Goal: Check status: Check status

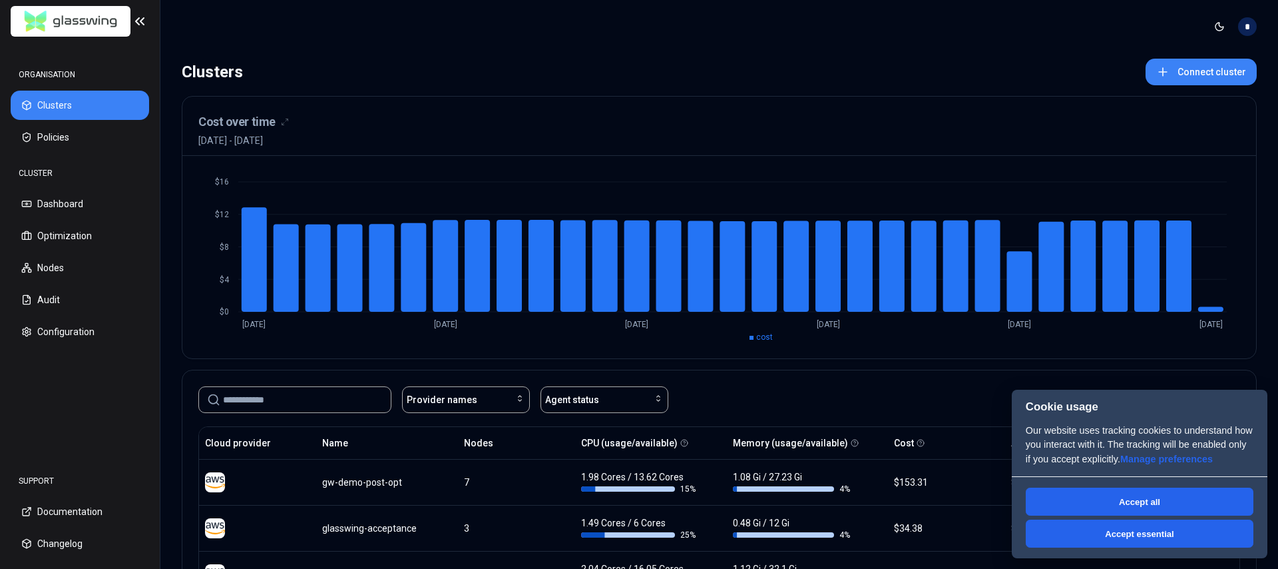
click at [338, 392] on input at bounding box center [303, 399] width 160 height 25
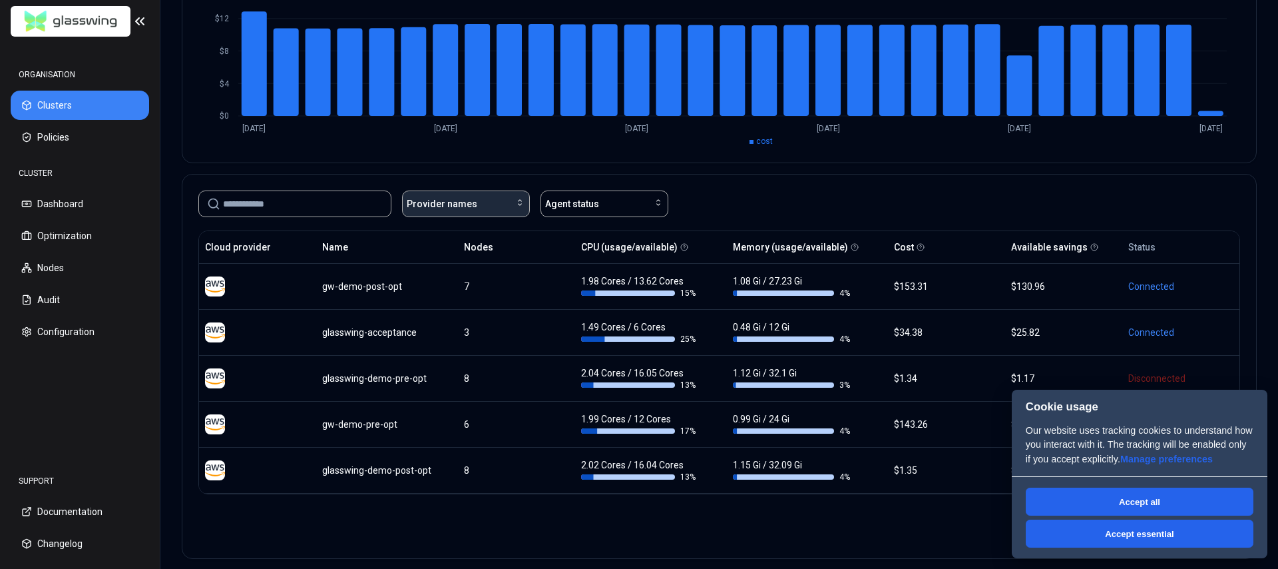
scroll to position [207, 0]
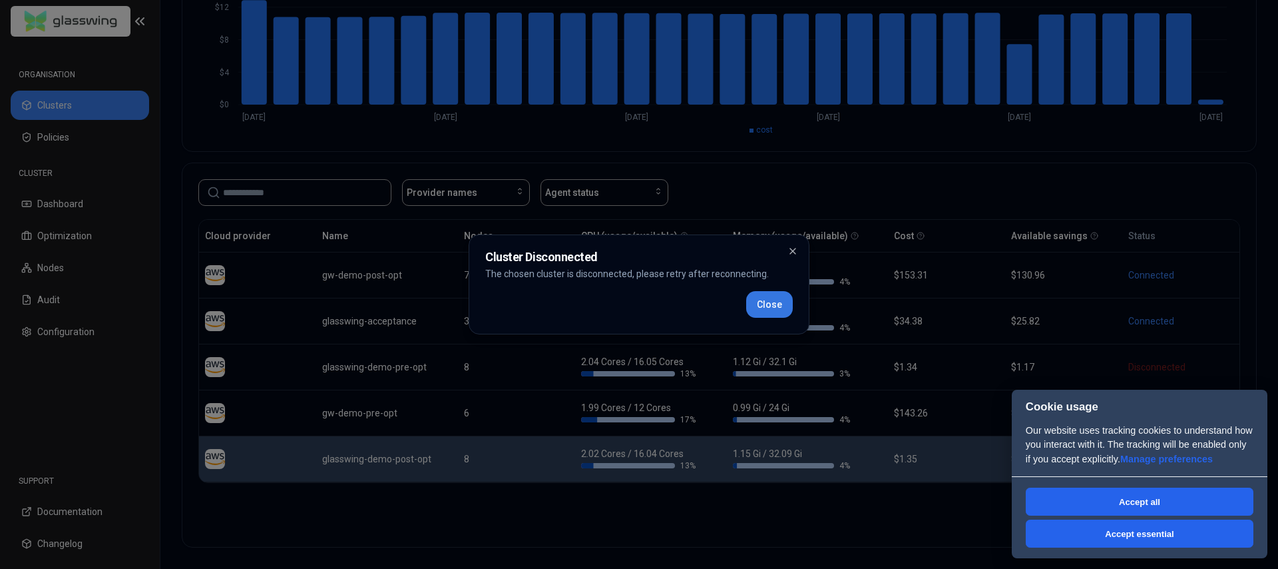
click at [777, 299] on button "Close" at bounding box center [769, 304] width 47 height 27
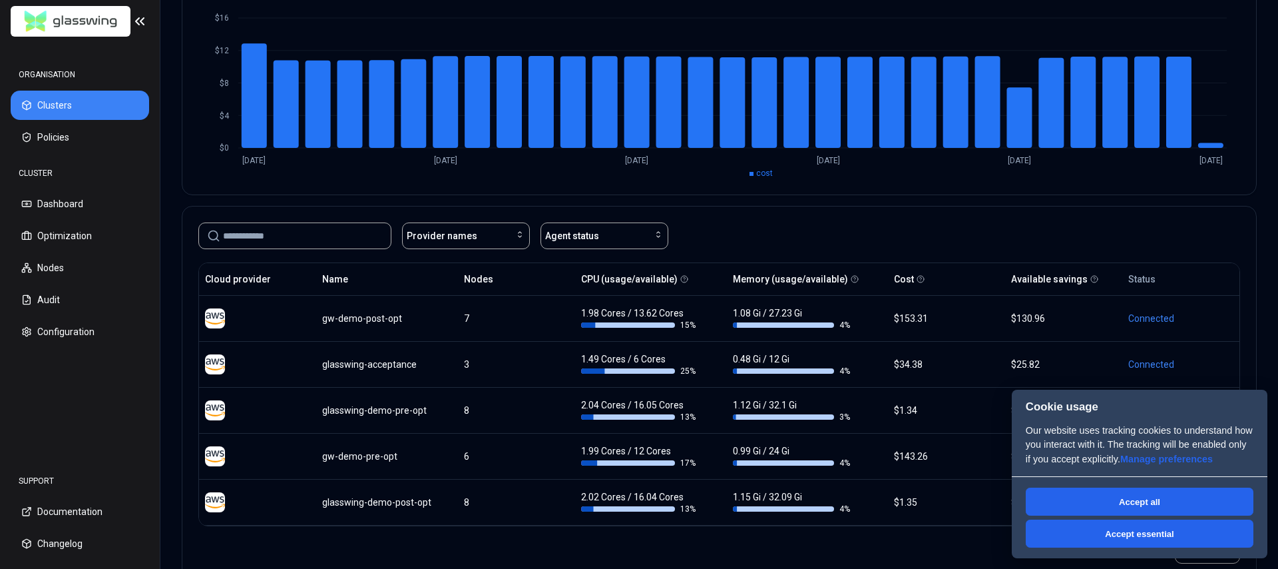
scroll to position [192, 0]
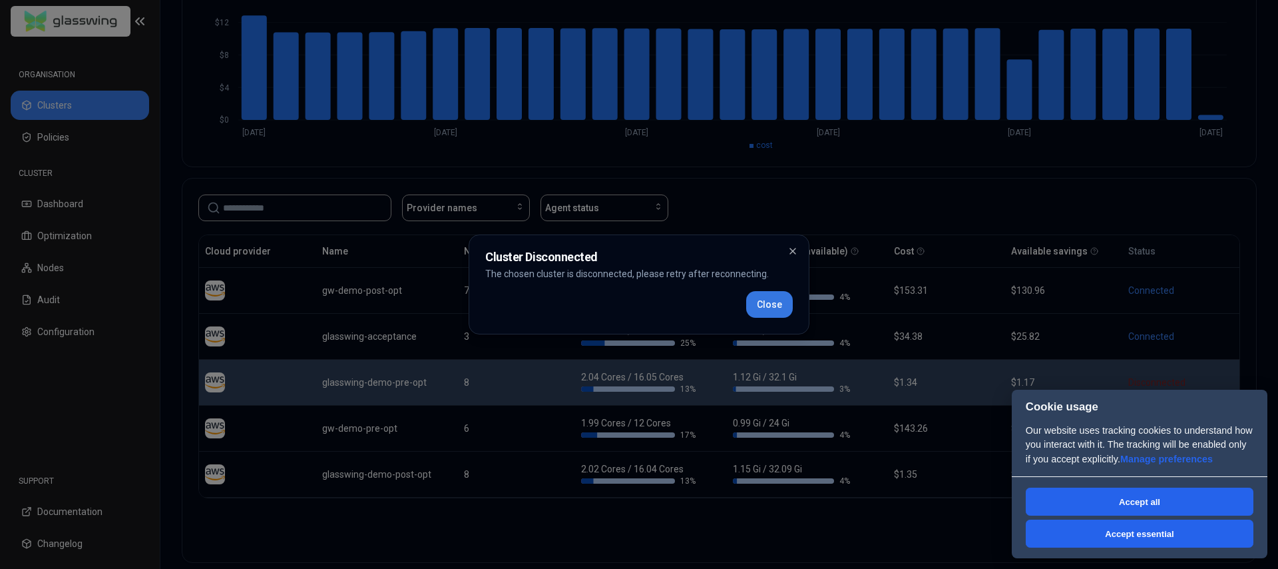
click at [772, 308] on button "Close" at bounding box center [769, 304] width 47 height 27
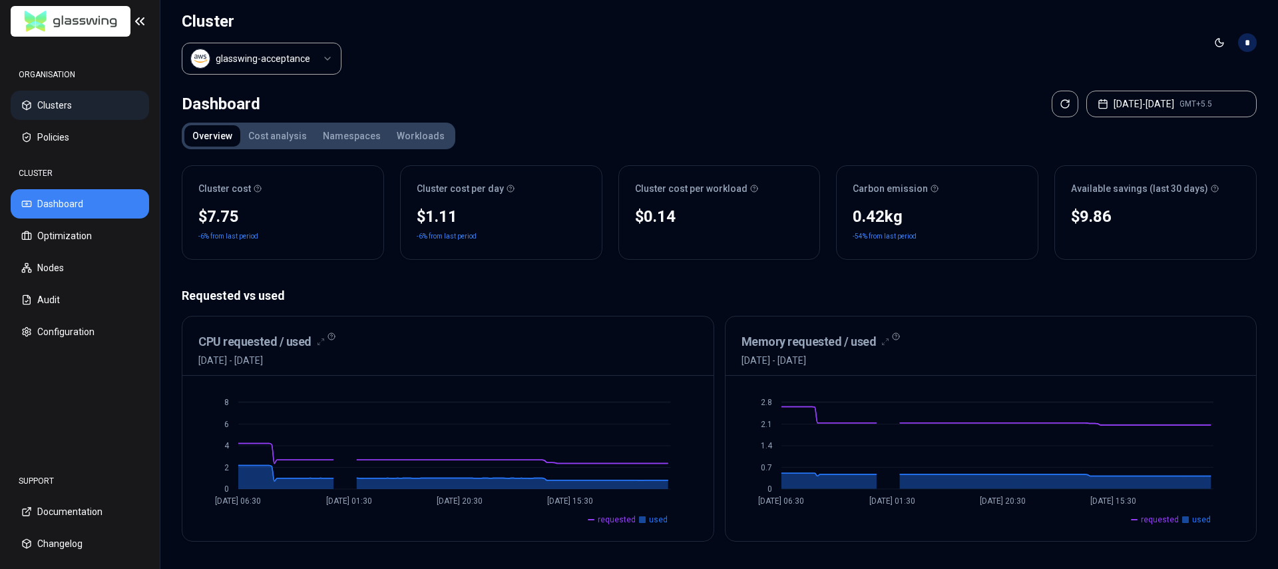
click at [59, 101] on button "Clusters" at bounding box center [80, 105] width 138 height 29
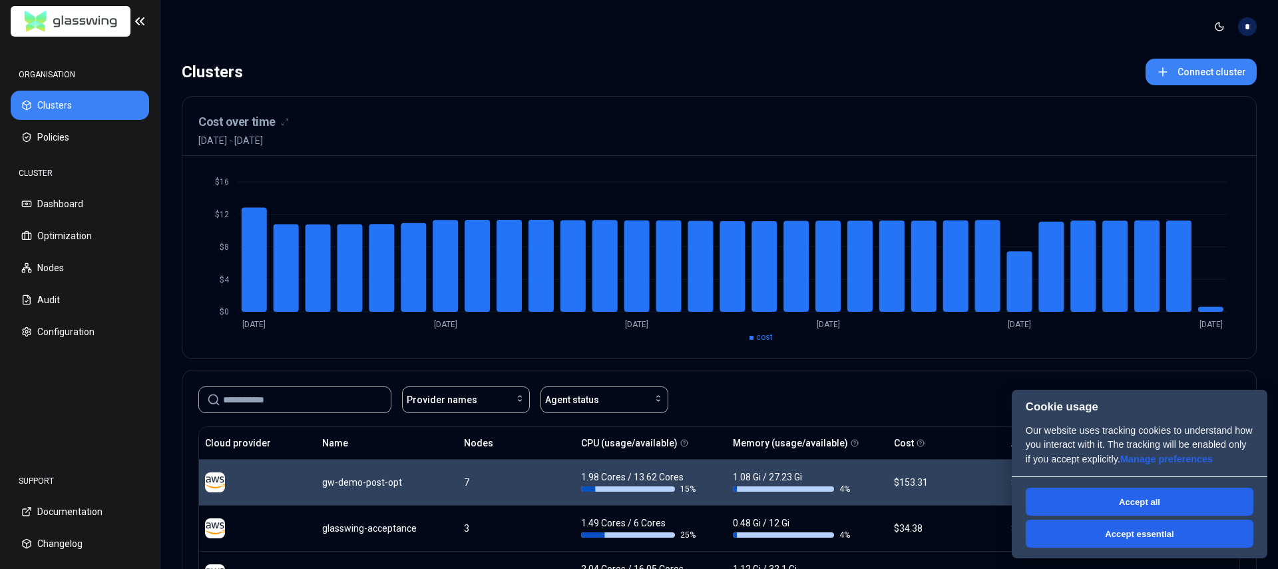
click at [344, 485] on div "gw-demo-post-opt" at bounding box center [387, 481] width 130 height 13
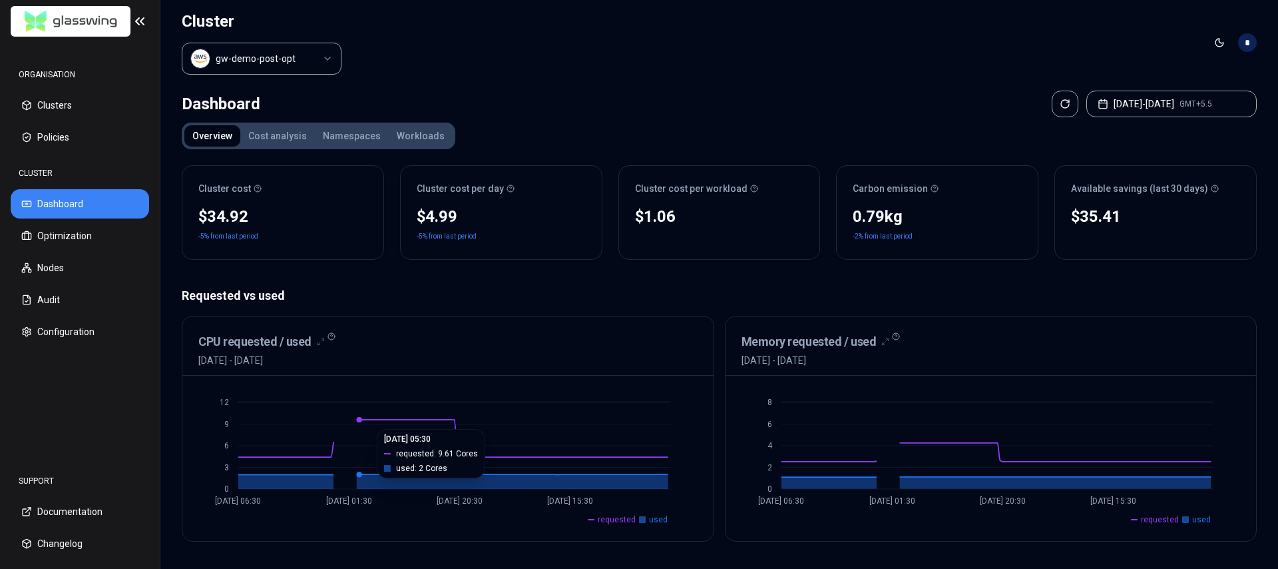
click at [360, 422] on circle at bounding box center [359, 419] width 5 height 5
click at [1153, 105] on button "[DATE] - [DATE] GMT+5.5" at bounding box center [1172, 104] width 170 height 27
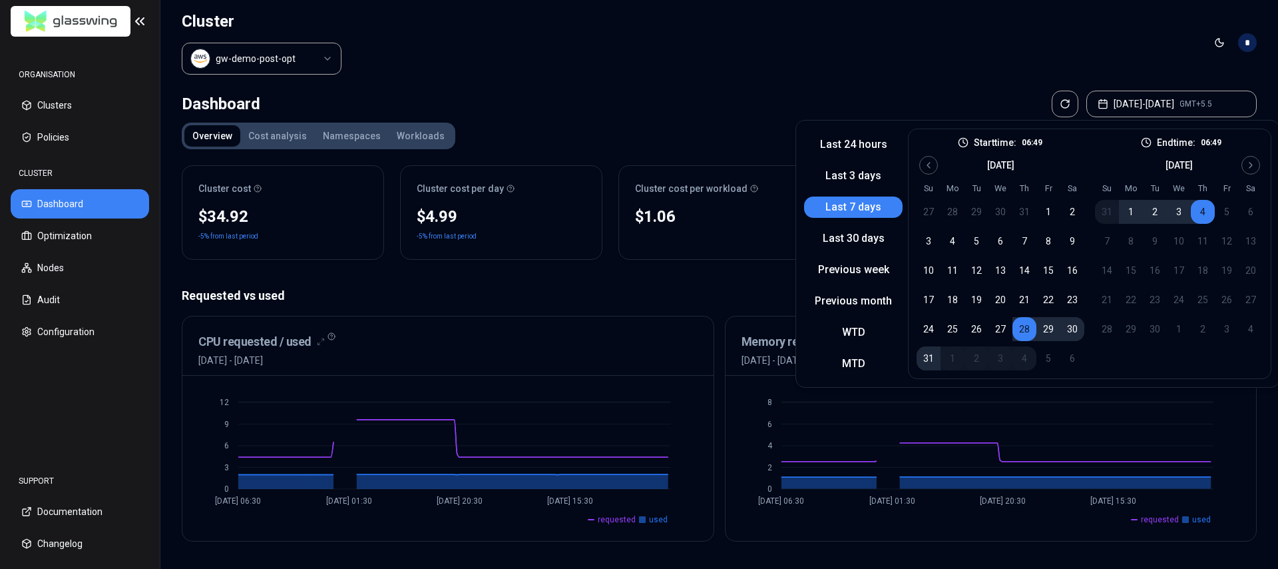
click at [1063, 329] on button "30" at bounding box center [1073, 329] width 24 height 24
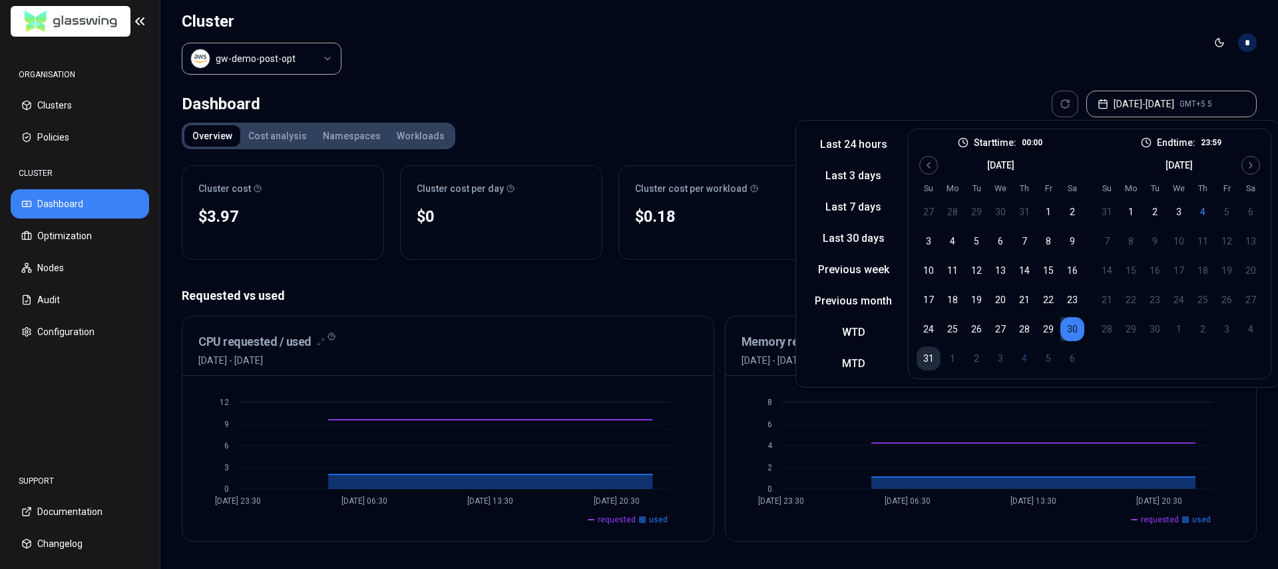
click at [922, 369] on button "31" at bounding box center [929, 358] width 24 height 24
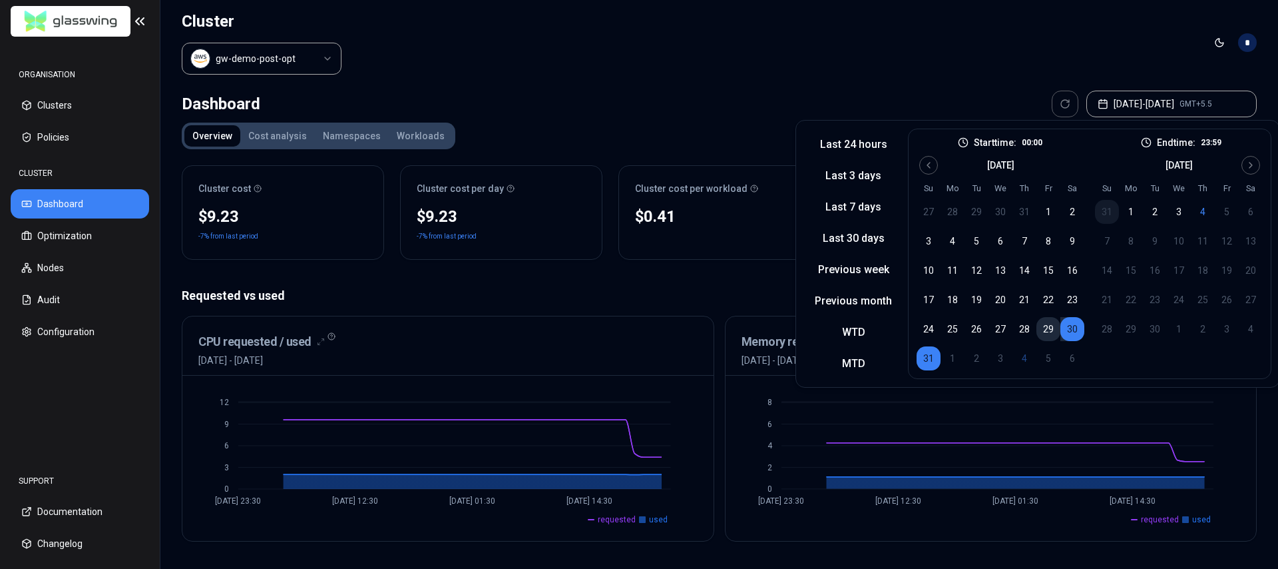
click at [1043, 327] on button "29" at bounding box center [1049, 329] width 24 height 24
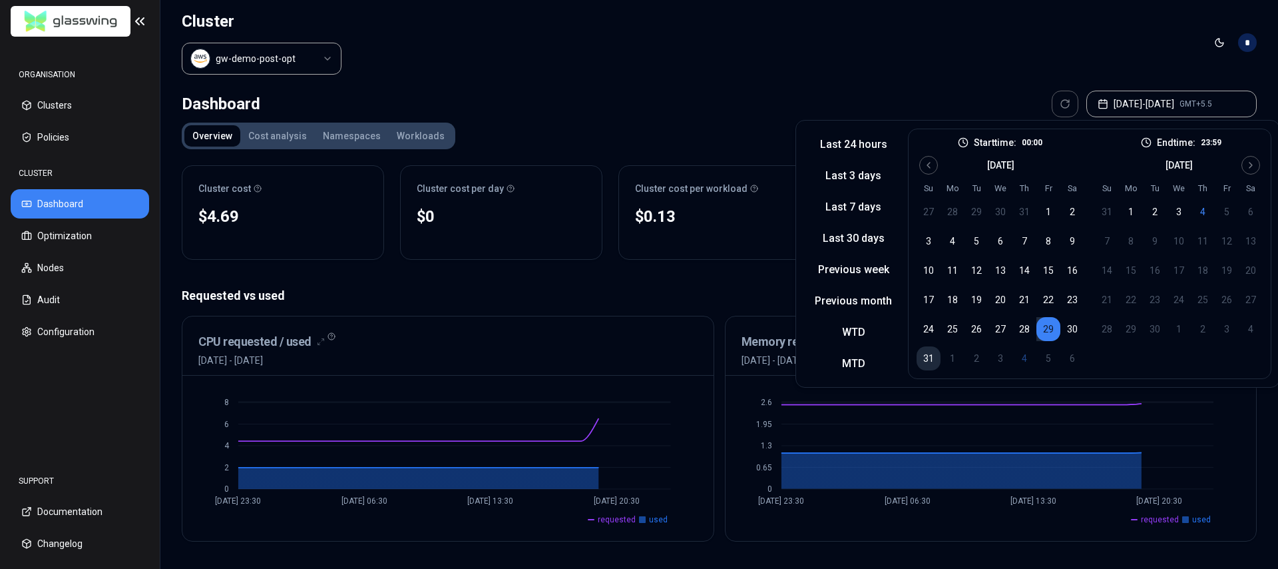
click at [918, 360] on button "31" at bounding box center [929, 358] width 24 height 24
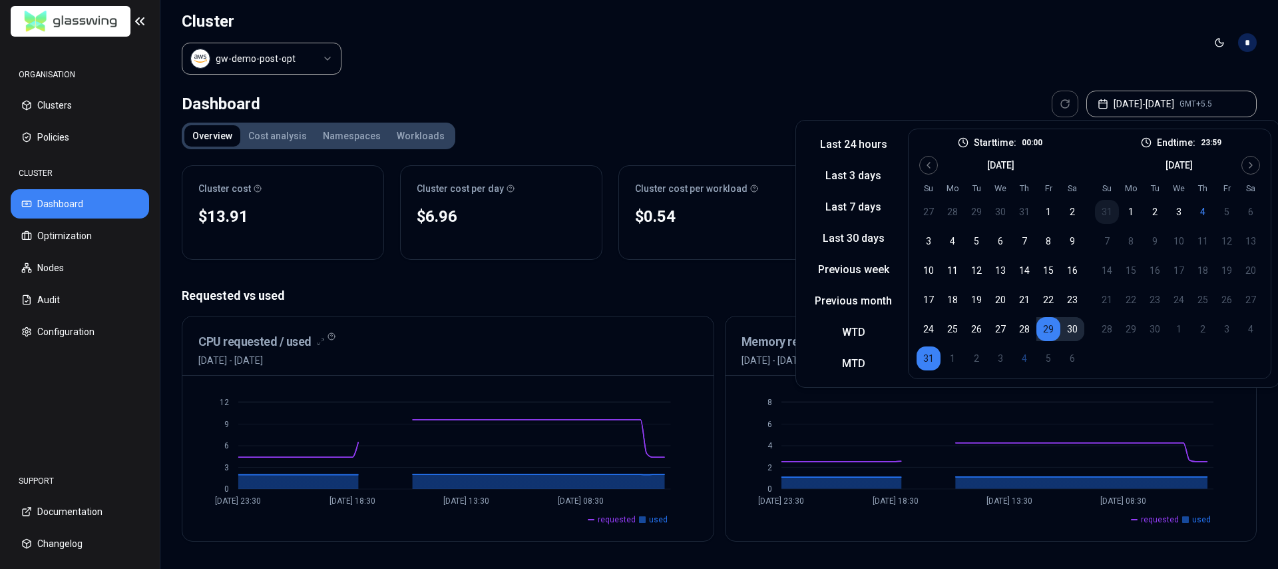
click at [1069, 329] on button "30" at bounding box center [1073, 329] width 24 height 24
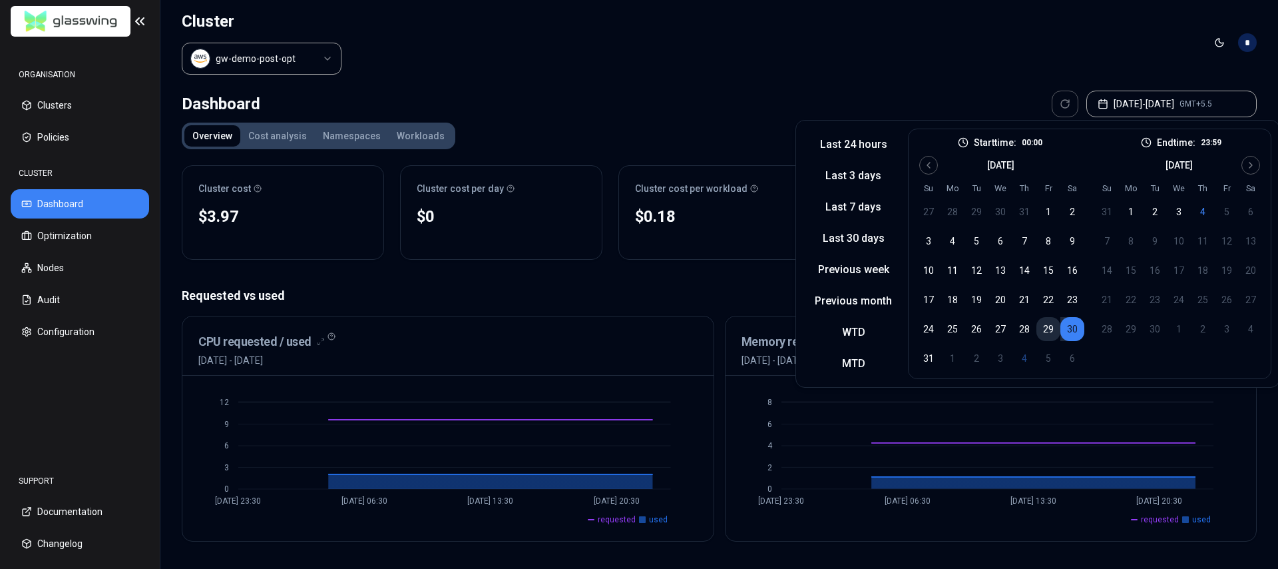
click at [1051, 330] on button "29" at bounding box center [1049, 329] width 24 height 24
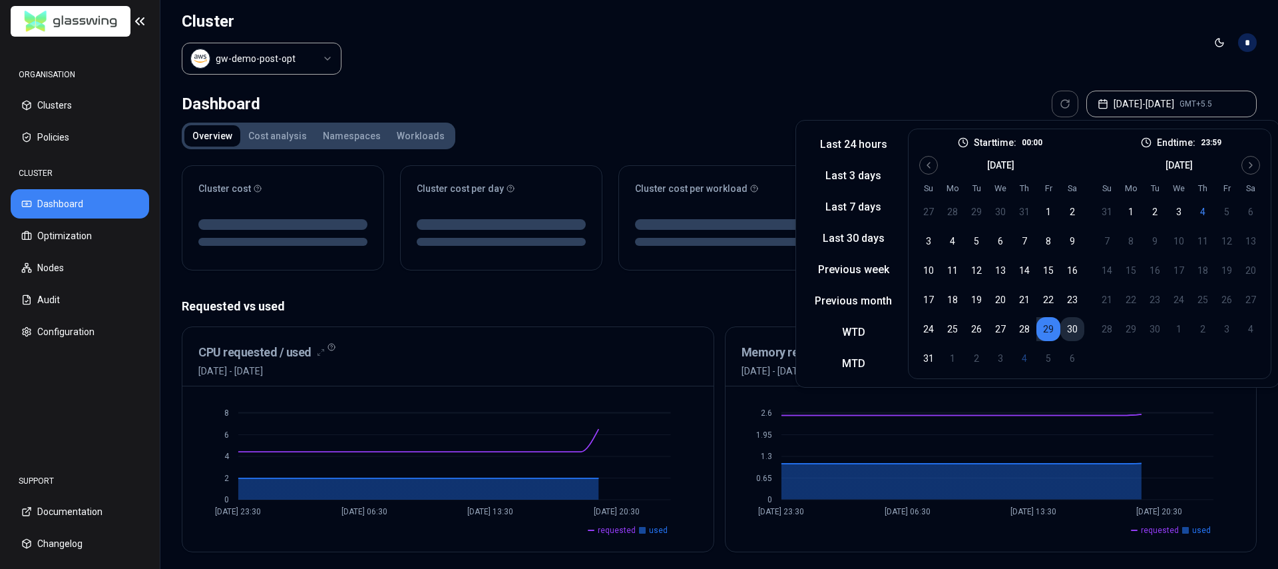
click at [1066, 331] on button "30" at bounding box center [1073, 329] width 24 height 24
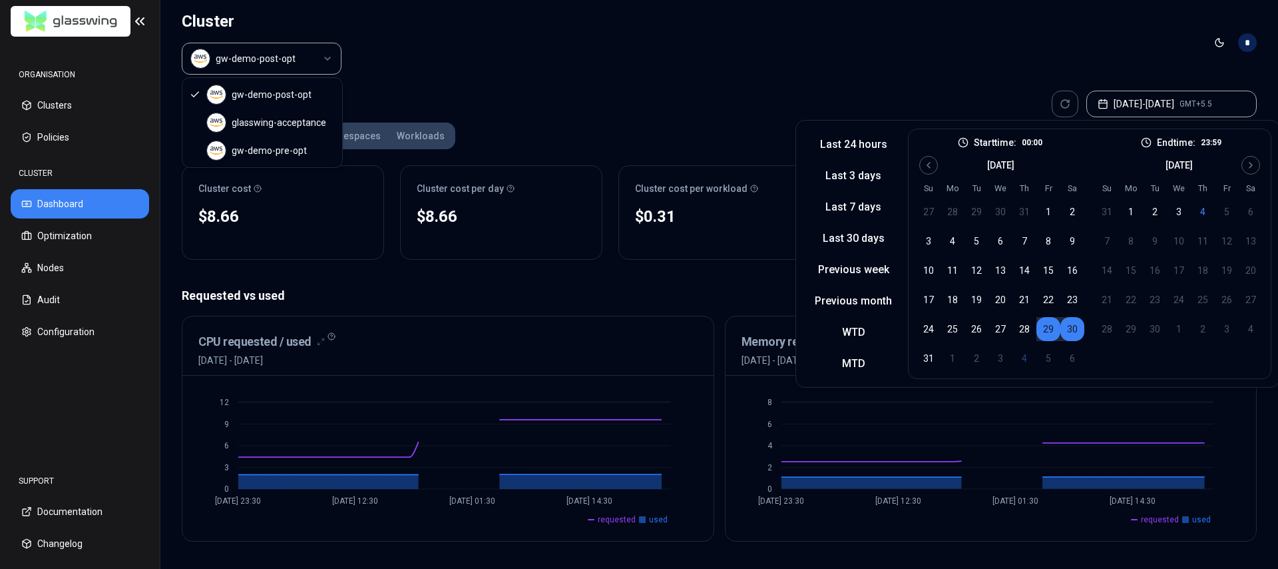
click at [294, 55] on html "ORGANISATION Clusters Policies CLUSTER Dashboard Optimization Nodes Audit Confi…" at bounding box center [639, 284] width 1278 height 569
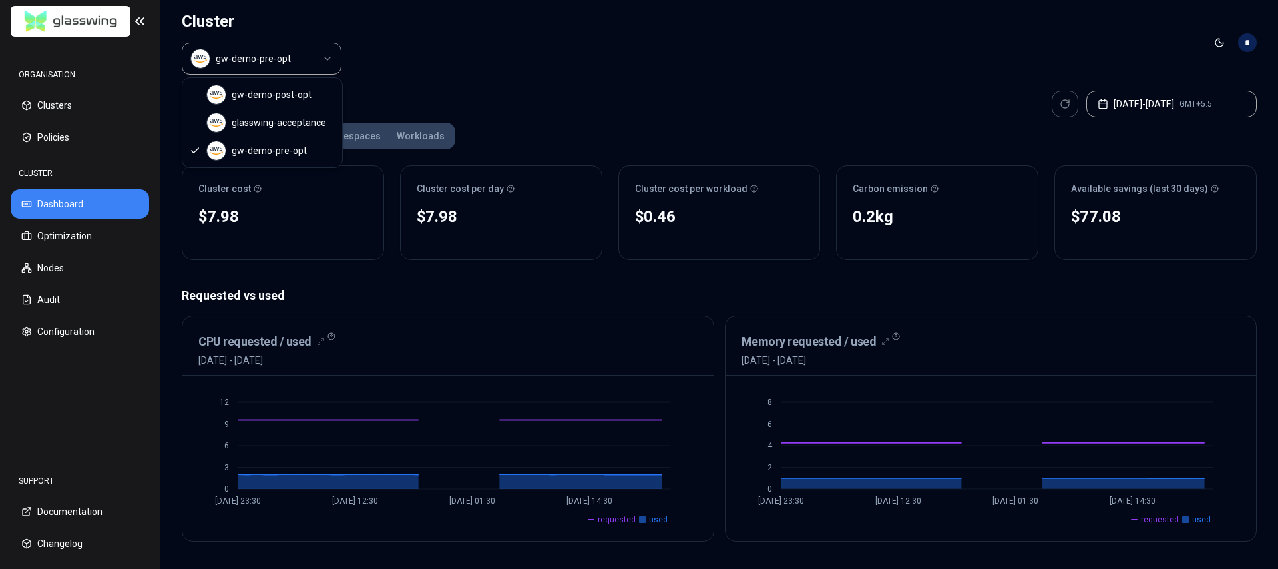
click at [253, 74] on html "ORGANISATION Clusters Policies CLUSTER Dashboard Optimization Nodes Audit Confi…" at bounding box center [639, 284] width 1278 height 569
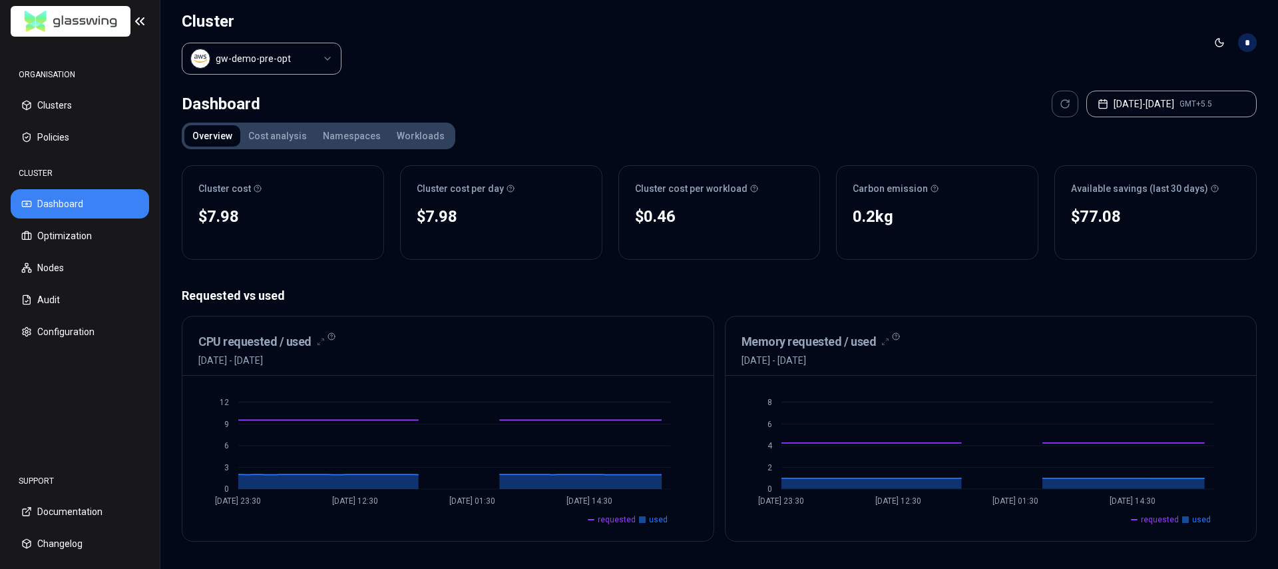
click at [48, 71] on html "ORGANISATION Clusters Policies CLUSTER Dashboard Optimization Nodes Audit Confi…" at bounding box center [639, 284] width 1278 height 569
click at [85, 27] on img at bounding box center [70, 21] width 103 height 31
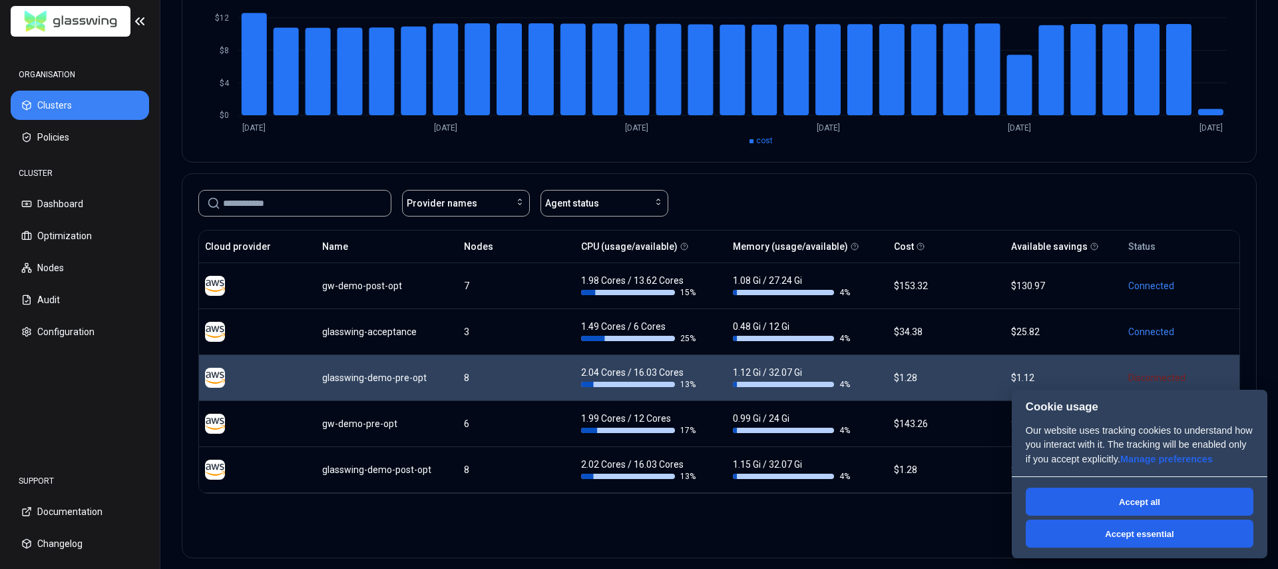
scroll to position [207, 0]
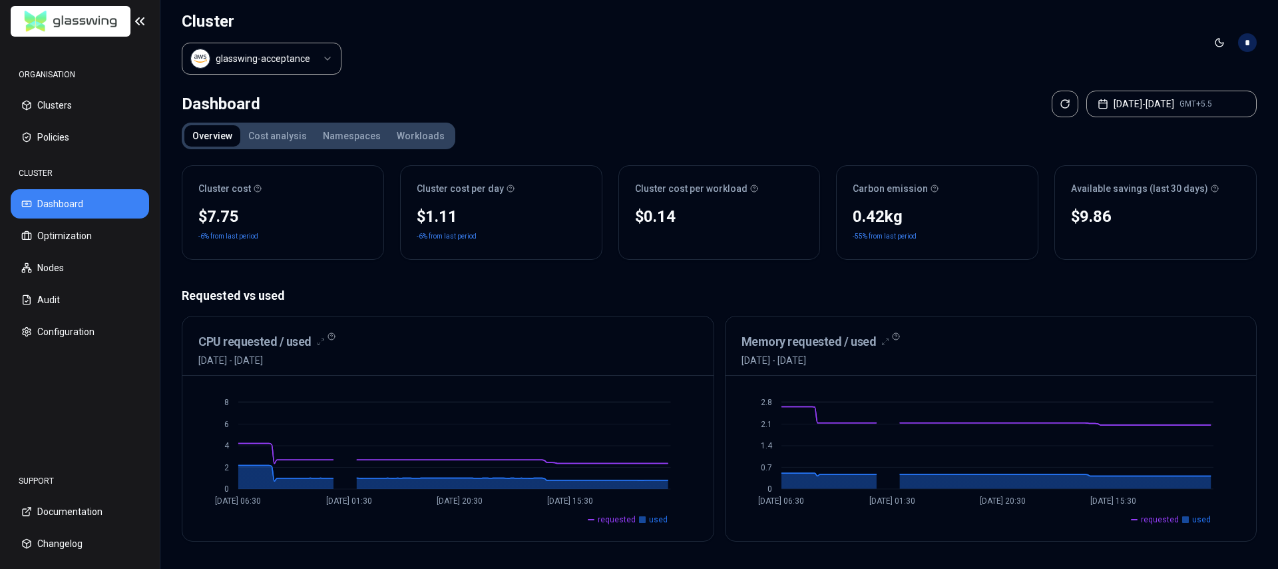
click at [79, 23] on img at bounding box center [70, 21] width 103 height 31
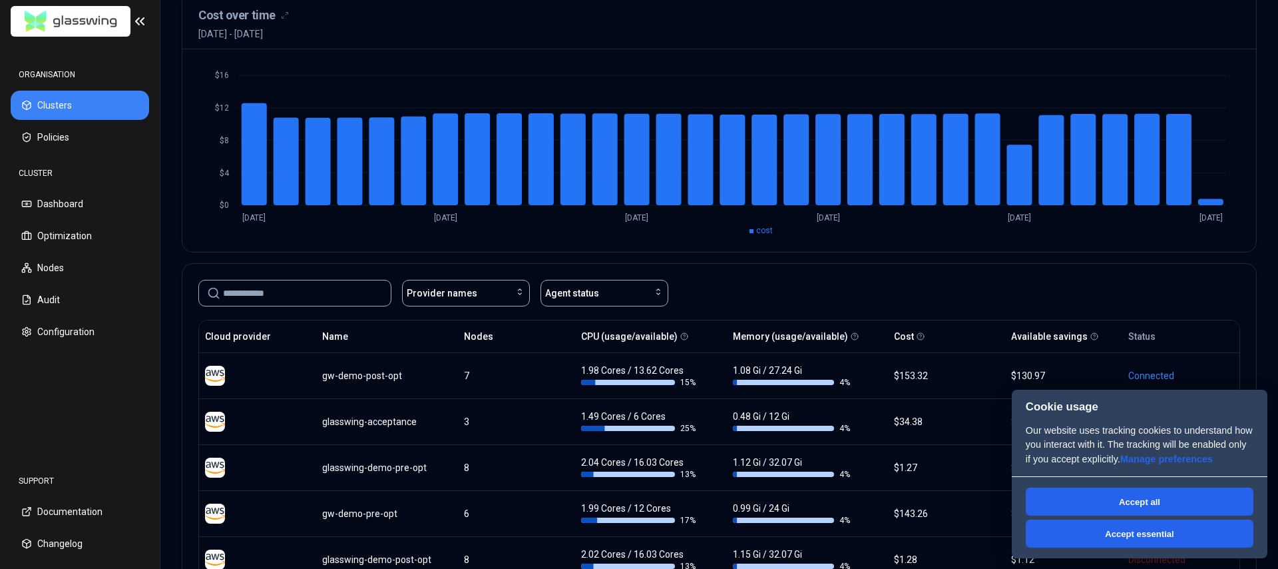
scroll to position [207, 0]
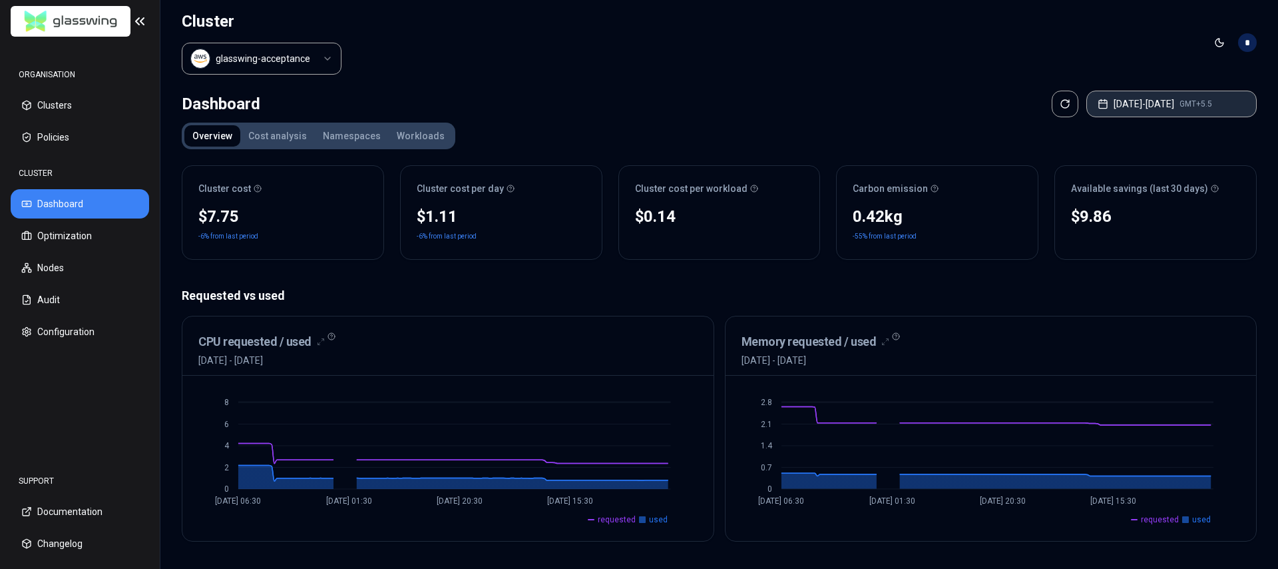
click at [1139, 101] on button "[DATE] - [DATE] GMT+5.5" at bounding box center [1172, 104] width 170 height 27
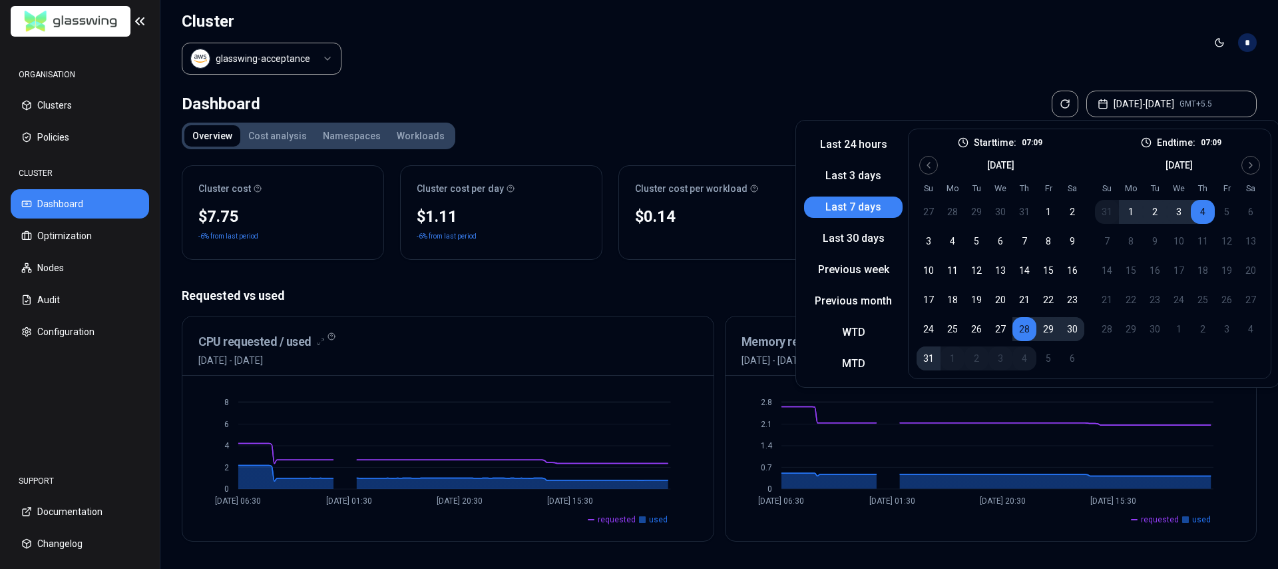
click at [1043, 331] on button "29" at bounding box center [1049, 329] width 24 height 24
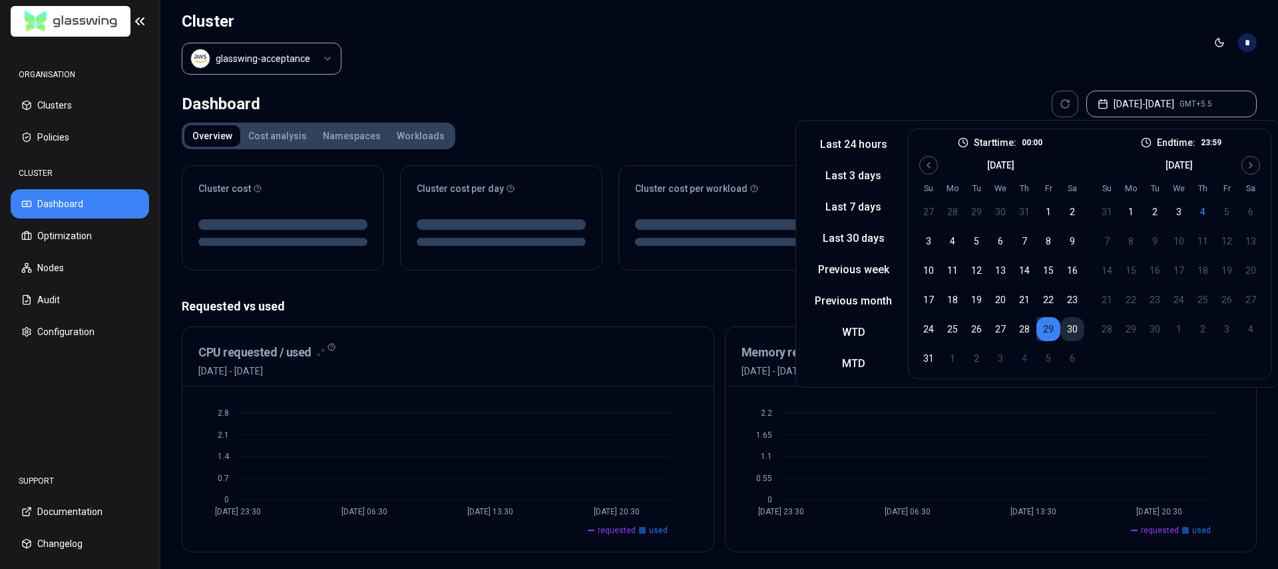
click at [1069, 331] on button "30" at bounding box center [1073, 329] width 24 height 24
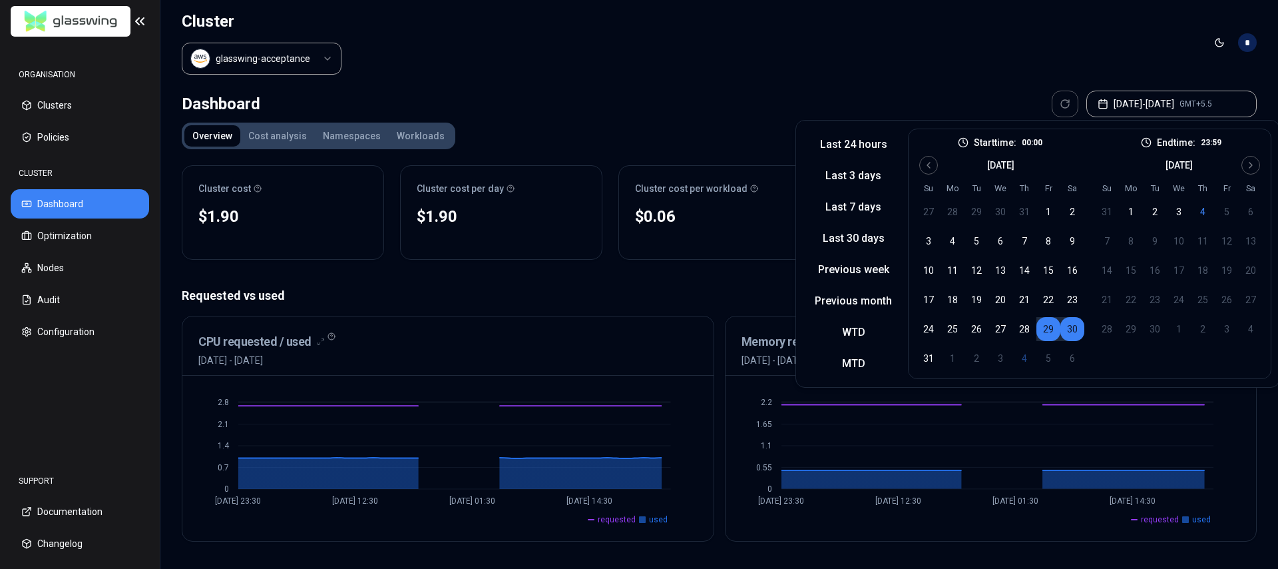
click at [890, 67] on header "Cluster glasswing-acceptance Toggle theme *" at bounding box center [719, 42] width 1118 height 85
